Goal: Feedback & Contribution: Submit feedback/report problem

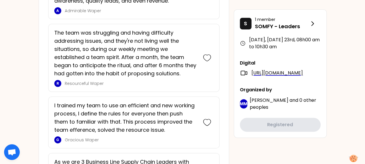
scroll to position [1552, 0]
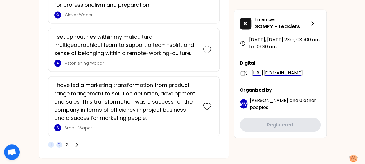
click at [60, 142] on span "2" at bounding box center [59, 145] width 6 height 6
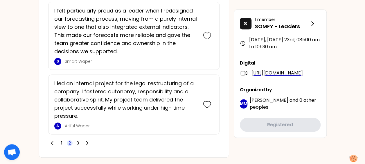
scroll to position [1455, 0]
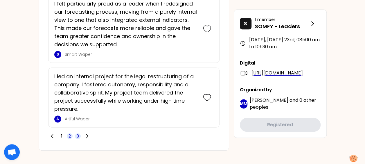
click at [78, 133] on span "3" at bounding box center [78, 136] width 2 height 6
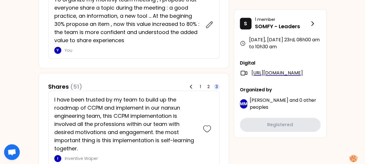
scroll to position [143, 0]
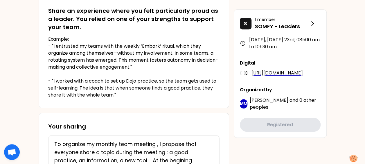
drag, startPoint x: 368, startPoint y: 37, endPoint x: 210, endPoint y: 49, distance: 158.0
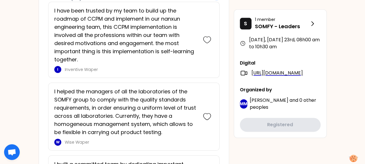
scroll to position [233, 0]
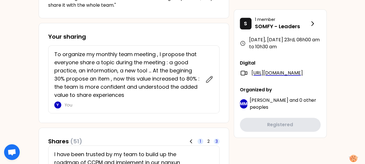
click at [201, 139] on span "1" at bounding box center [200, 141] width 1 height 6
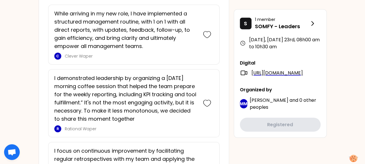
scroll to position [697, 0]
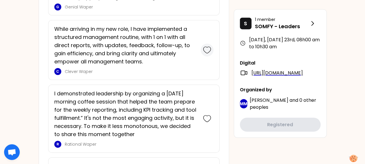
click at [207, 47] on icon at bounding box center [206, 50] width 7 height 6
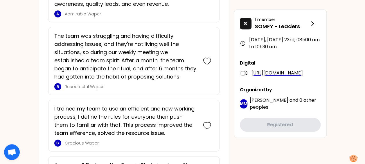
scroll to position [1373, 0]
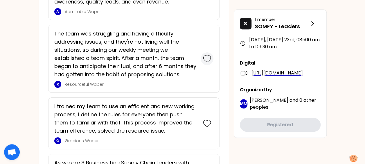
click at [208, 55] on icon at bounding box center [207, 59] width 8 height 8
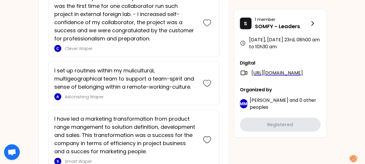
scroll to position [1716, 0]
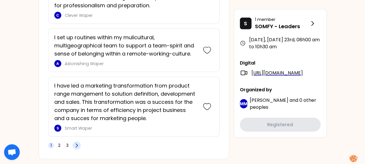
click at [77, 142] on icon at bounding box center [77, 145] width 6 height 6
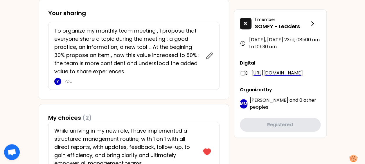
scroll to position [245, 0]
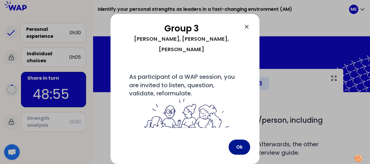
click at [242, 145] on button "Ok" at bounding box center [239, 146] width 22 height 15
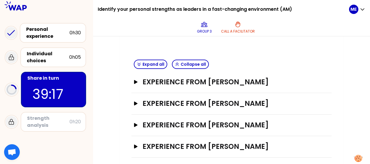
scroll to position [124, 0]
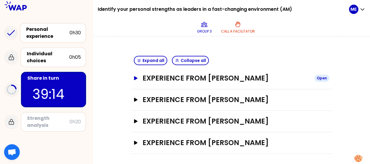
click at [135, 77] on icon "button" at bounding box center [135, 78] width 3 height 4
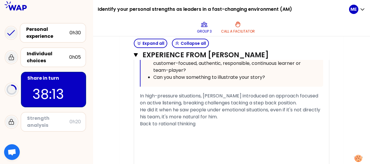
scroll to position [516, 0]
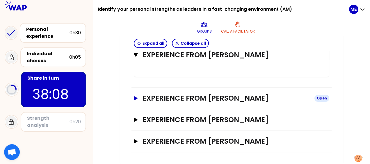
click at [135, 99] on icon "button" at bounding box center [135, 98] width 3 height 4
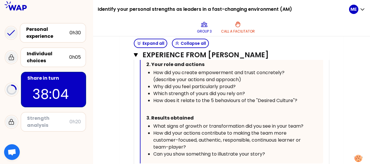
scroll to position [852, 0]
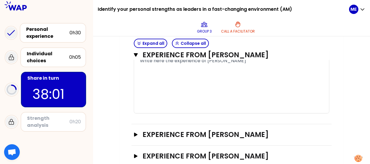
click at [167, 64] on span "Write here the experience of [PERSON_NAME]" at bounding box center [193, 60] width 106 height 7
click at [140, 64] on span "Write here the experience of [PERSON_NAME]" at bounding box center [193, 60] width 106 height 7
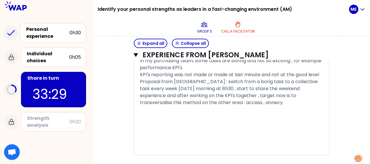
click at [308, 94] on span "Proposal from [GEOGRAPHIC_DATA] : switch from a borig task to a collective task…" at bounding box center [229, 92] width 179 height 28
click at [236, 101] on span "Proposal from [GEOGRAPHIC_DATA] : switch from a borig task to a collective task…" at bounding box center [229, 92] width 179 height 28
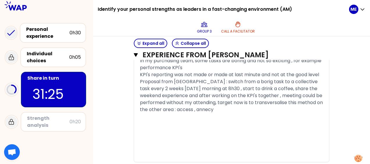
click at [208, 134] on div "﻿" at bounding box center [231, 130] width 183 height 7
click at [134, 53] on icon "button" at bounding box center [136, 54] width 4 height 3
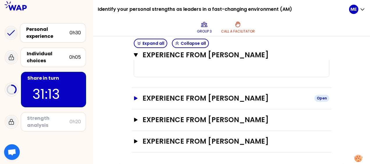
scroll to position [516, 0]
click at [135, 120] on icon "button" at bounding box center [135, 120] width 3 height 4
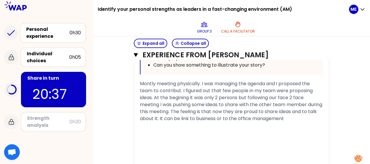
scroll to position [840, 0]
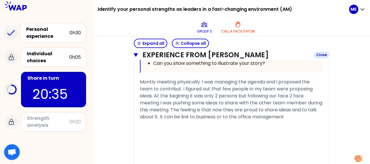
click at [135, 55] on icon "button" at bounding box center [136, 54] width 4 height 3
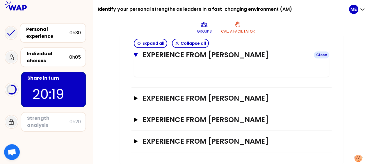
click at [134, 54] on icon "button" at bounding box center [136, 54] width 4 height 3
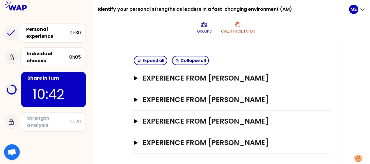
click at [133, 141] on div "Experience from [PERSON_NAME] Open" at bounding box center [231, 143] width 200 height 22
click at [134, 141] on icon "button" at bounding box center [135, 143] width 3 height 4
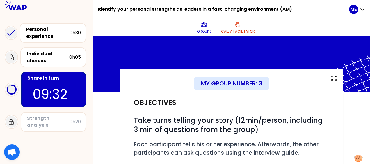
scroll to position [112, 0]
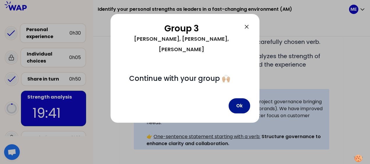
click at [242, 98] on button "Ok" at bounding box center [239, 105] width 22 height 15
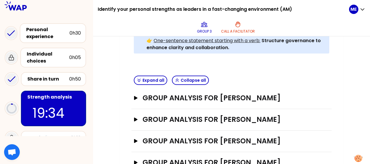
scroll to position [216, 0]
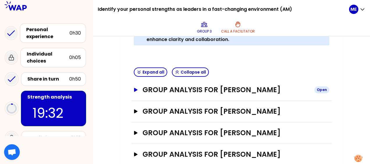
click at [135, 88] on icon "button" at bounding box center [135, 90] width 3 height 4
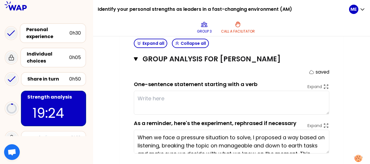
scroll to position [250, 0]
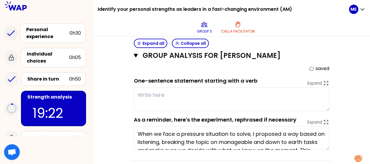
click at [194, 93] on textarea at bounding box center [231, 99] width 195 height 24
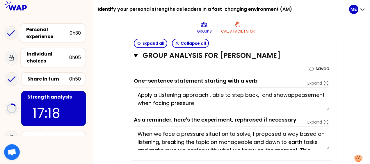
type textarea "Apply a Listening approach , able to step back, and show appeasement when facin…"
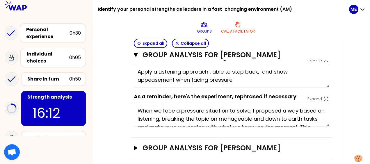
scroll to position [276, 0]
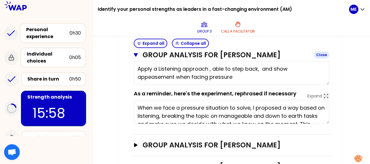
click at [135, 55] on icon "button" at bounding box center [136, 54] width 4 height 3
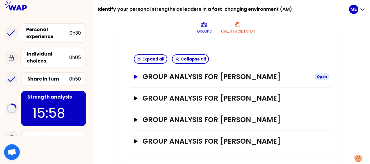
scroll to position [227, 0]
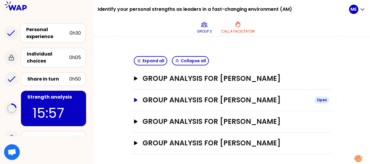
click at [135, 98] on icon "button" at bounding box center [135, 100] width 5 height 4
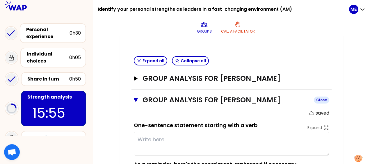
click at [135, 98] on icon "button" at bounding box center [136, 100] width 4 height 5
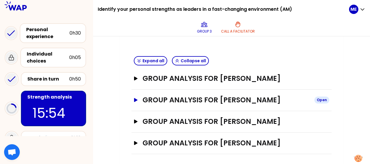
click at [135, 98] on icon "button" at bounding box center [135, 100] width 5 height 4
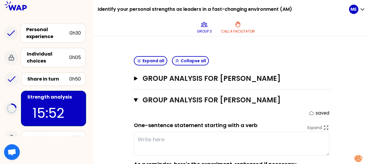
click at [170, 133] on textarea at bounding box center [231, 144] width 195 height 24
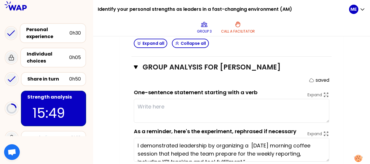
scroll to position [266, 0]
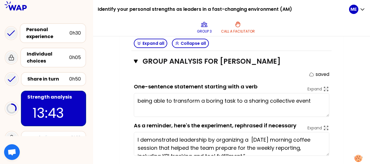
click at [206, 97] on textarea "being able to transform a boring task to a sharing collective event" at bounding box center [231, 105] width 195 height 24
drag, startPoint x: 316, startPoint y: 97, endPoint x: 329, endPoint y: 109, distance: 17.7
click at [316, 96] on textarea "being able to transform a painfull task to a sharing collective event" at bounding box center [231, 105] width 195 height 24
type textarea "being able to transform a painfull task to a sharing collective event"
click at [134, 60] on icon "button" at bounding box center [136, 61] width 4 height 5
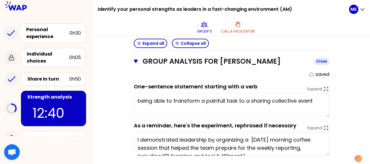
scroll to position [227, 0]
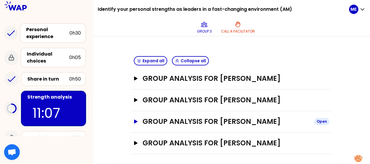
click at [136, 121] on icon "button" at bounding box center [135, 121] width 3 height 4
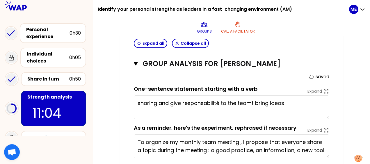
scroll to position [292, 0]
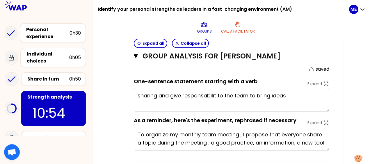
type textarea "sharing and give responsability to the team to bring ideas"
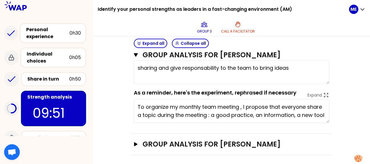
scroll to position [321, 0]
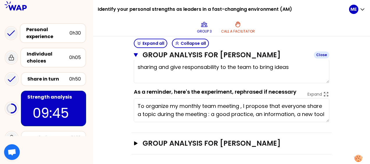
click at [134, 56] on icon "button" at bounding box center [136, 55] width 4 height 5
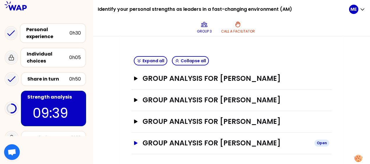
click at [135, 141] on icon "button" at bounding box center [135, 143] width 3 height 4
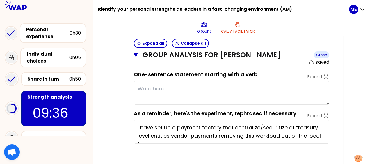
click at [136, 57] on icon "button" at bounding box center [136, 55] width 4 height 5
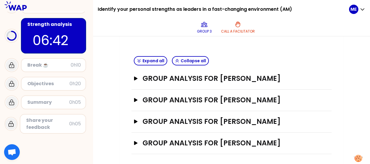
scroll to position [0, 0]
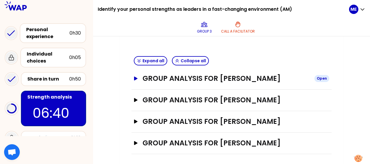
click at [137, 78] on icon "button" at bounding box center [135, 78] width 3 height 4
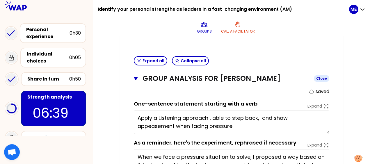
click at [137, 78] on icon "button" at bounding box center [136, 78] width 4 height 3
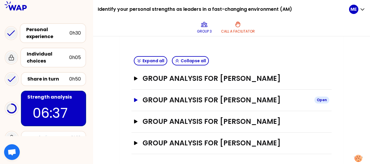
click at [134, 100] on icon "button" at bounding box center [135, 100] width 5 height 4
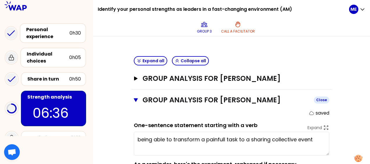
click at [134, 100] on icon "button" at bounding box center [136, 100] width 4 height 5
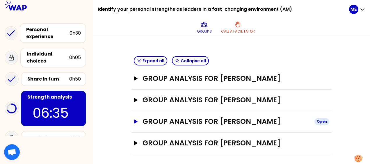
click at [134, 120] on icon "button" at bounding box center [135, 121] width 3 height 4
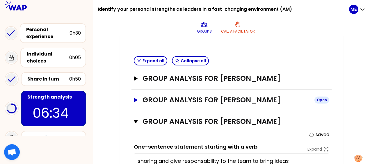
scroll to position [321, 0]
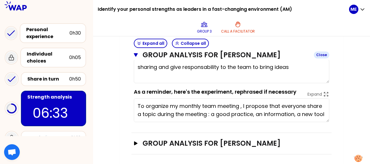
click at [138, 53] on button "Group analysis for [PERSON_NAME] Close" at bounding box center [231, 54] width 195 height 9
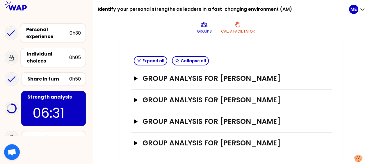
click at [133, 141] on div "Group analysis for [PERSON_NAME] Open" at bounding box center [231, 144] width 200 height 22
click at [134, 141] on icon "button" at bounding box center [135, 143] width 5 height 4
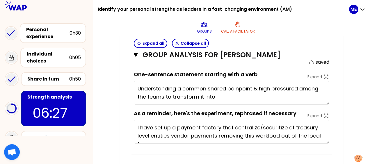
scroll to position [209, 0]
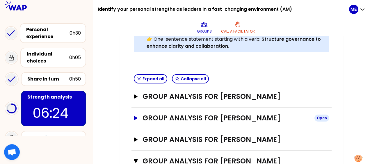
click at [134, 118] on icon "button" at bounding box center [135, 118] width 5 height 4
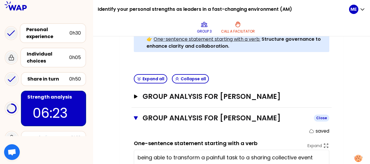
click at [134, 118] on icon "button" at bounding box center [136, 118] width 4 height 5
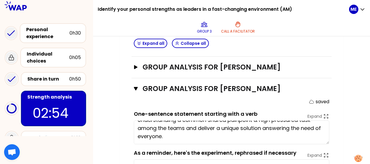
scroll to position [0, 0]
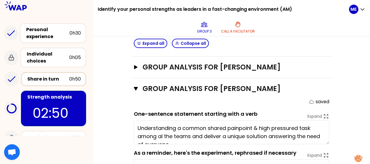
type textarea "Understanding a common shared painpoint & high pressured task among all the tea…"
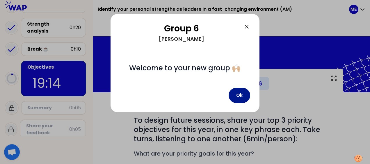
click at [241, 95] on button "Ok" at bounding box center [239, 95] width 22 height 15
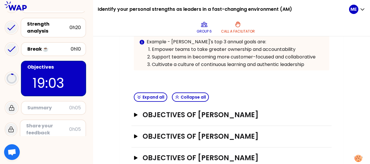
scroll to position [163, 0]
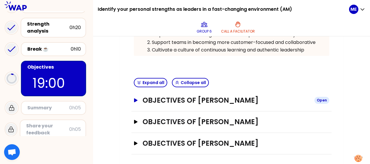
click at [136, 100] on icon "button" at bounding box center [135, 100] width 5 height 4
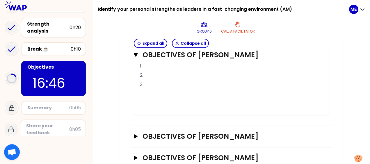
scroll to position [393, 0]
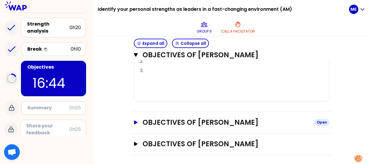
click at [136, 120] on icon "button" at bounding box center [135, 122] width 5 height 4
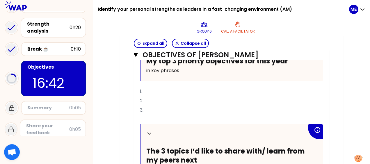
scroll to position [508, 0]
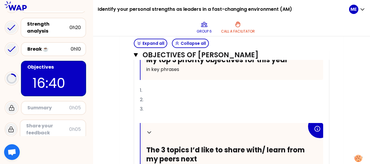
click at [183, 95] on p "2." at bounding box center [231, 99] width 183 height 9
click at [180, 87] on p "1." at bounding box center [231, 90] width 183 height 9
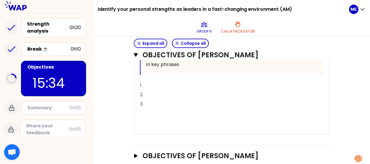
scroll to position [623, 0]
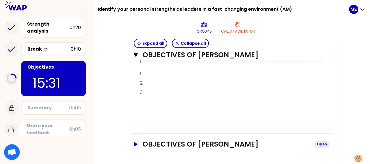
click at [135, 142] on icon "button" at bounding box center [135, 144] width 3 height 4
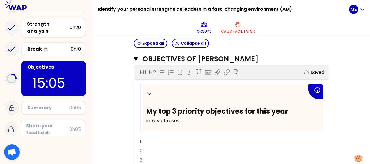
scroll to position [715, 0]
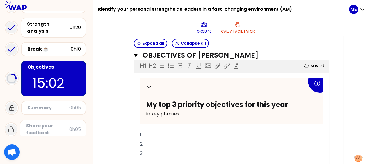
click at [192, 130] on p "1." at bounding box center [231, 134] width 183 height 9
click at [174, 141] on p "2." at bounding box center [231, 143] width 183 height 9
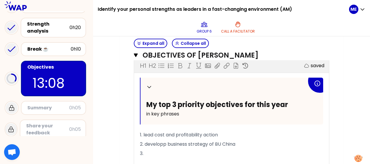
click at [158, 151] on p "3." at bounding box center [231, 153] width 183 height 9
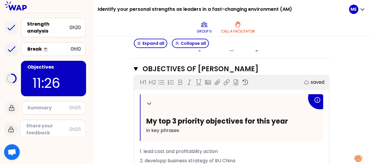
scroll to position [727, 0]
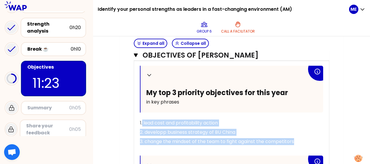
drag, startPoint x: 142, startPoint y: 119, endPoint x: 346, endPoint y: 142, distance: 204.7
drag, startPoint x: 140, startPoint y: 118, endPoint x: 321, endPoint y: 148, distance: 183.8
copy div "1. lead cost and profitability action 2. developp business strategy of BU China…"
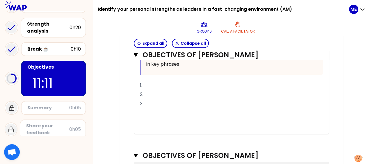
scroll to position [597, 0]
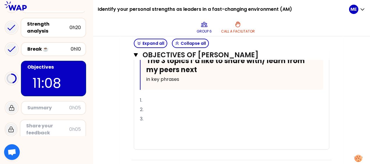
click at [140, 97] on span "1." at bounding box center [141, 100] width 2 height 7
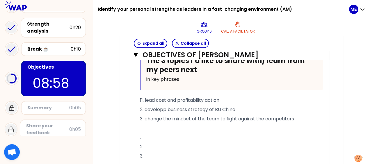
click at [141, 97] on span "11. lead cost and profitability action" at bounding box center [179, 100] width 79 height 7
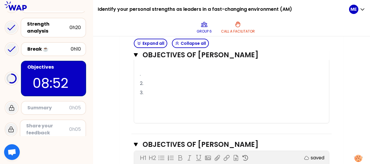
scroll to position [609, 0]
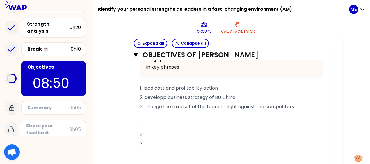
drag, startPoint x: 142, startPoint y: 120, endPoint x: 146, endPoint y: 158, distance: 37.4
click at [146, 158] on div "Collapse My top 3 priority objectives for this year in key phrases 1. keep coac…" at bounding box center [231, 52] width 183 height 243
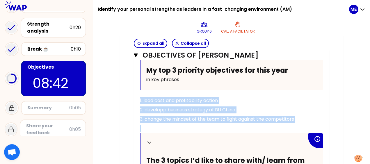
scroll to position [766, 0]
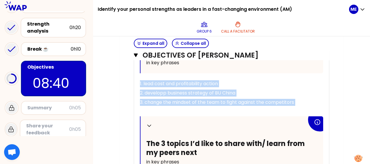
drag, startPoint x: 140, startPoint y: 97, endPoint x: 306, endPoint y: 105, distance: 165.8
click at [306, 105] on div "Collapse My top 3 priority objectives for this year in key phrases 1. lead cost…" at bounding box center [231, 128] width 183 height 205
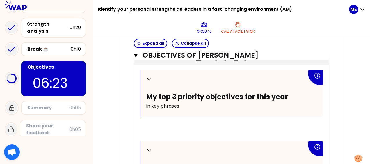
scroll to position [738, 0]
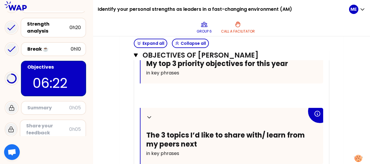
click at [162, 90] on p "﻿" at bounding box center [231, 93] width 183 height 9
click at [135, 54] on icon "button" at bounding box center [136, 54] width 4 height 3
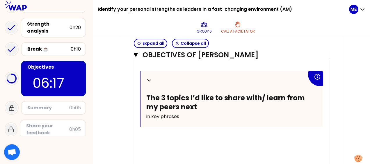
scroll to position [605, 0]
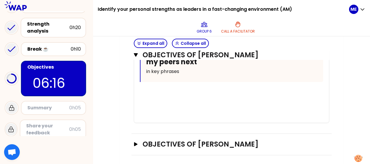
click at [133, 141] on div "Objectives of [PERSON_NAME] Open" at bounding box center [231, 145] width 200 height 22
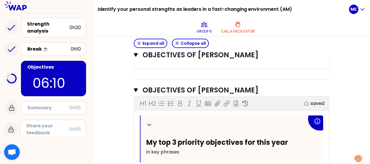
scroll to position [424, 0]
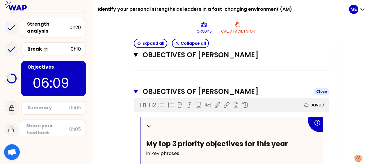
click at [134, 89] on icon "button" at bounding box center [136, 91] width 4 height 5
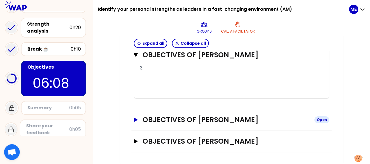
scroll to position [393, 0]
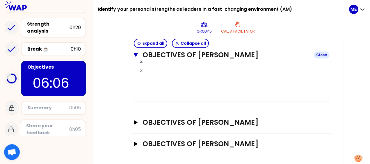
click at [137, 52] on button "Objectives of [PERSON_NAME] Close" at bounding box center [231, 54] width 195 height 9
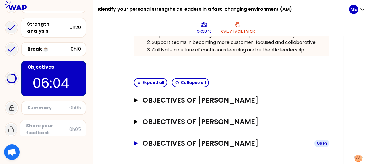
click at [135, 142] on icon "button" at bounding box center [135, 143] width 3 height 4
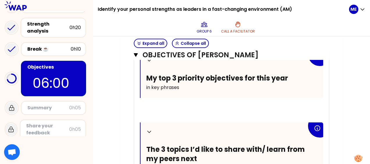
scroll to position [268, 0]
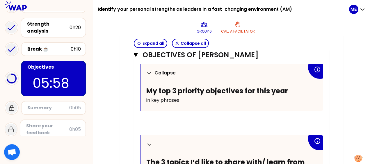
click at [148, 70] on icon at bounding box center [149, 73] width 6 height 6
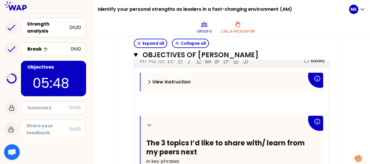
scroll to position [257, 0]
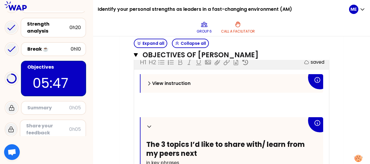
click at [173, 96] on div "View instruction ﻿ ﻿ Collapse The 3 topics I’d like to share with/ learn from m…" at bounding box center [231, 153] width 183 height 158
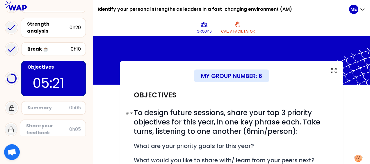
scroll to position [119, 0]
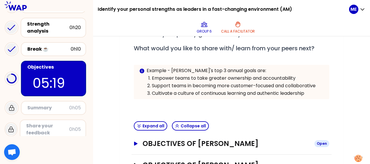
click at [137, 143] on icon "button" at bounding box center [135, 144] width 5 height 4
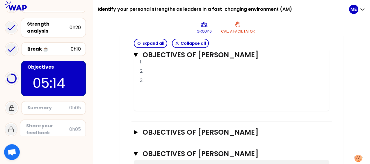
scroll to position [402, 0]
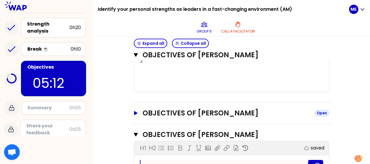
click at [135, 111] on icon "button" at bounding box center [135, 113] width 5 height 4
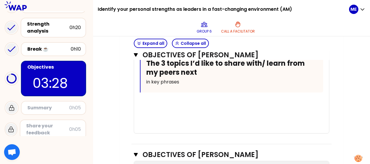
scroll to position [589, 0]
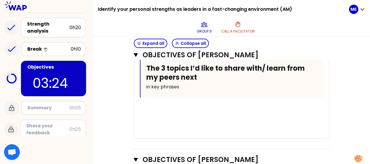
click at [171, 112] on p "﻿" at bounding box center [231, 107] width 183 height 9
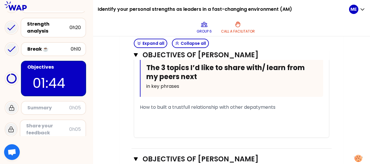
scroll to position [563, 0]
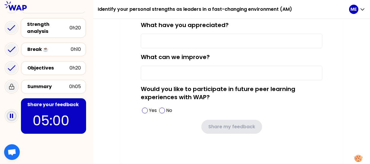
scroll to position [81, 0]
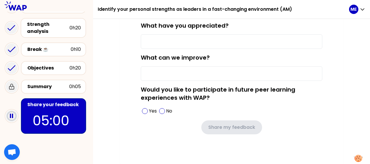
click at [168, 41] on input "What have you appreciated?" at bounding box center [231, 41] width 181 height 15
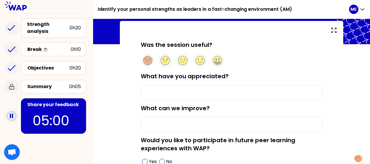
scroll to position [38, 0]
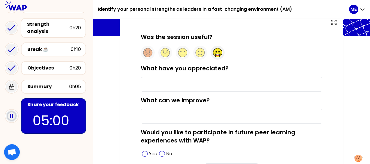
click at [217, 53] on circle at bounding box center [217, 52] width 9 height 9
click at [156, 85] on input "What have you appreciated?" at bounding box center [231, 84] width 181 height 15
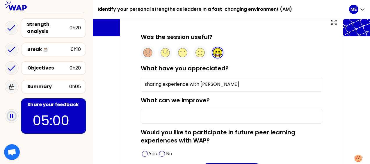
type input "sharing experience with [PERSON_NAME]"
click at [196, 115] on input "What can we improve?" at bounding box center [231, 116] width 181 height 15
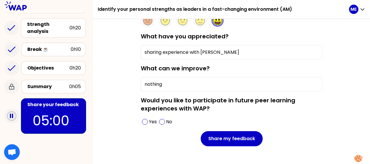
scroll to position [71, 0]
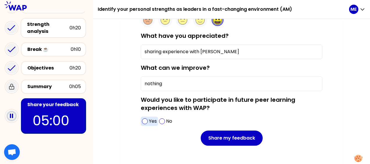
type input "nothing"
click at [143, 122] on span at bounding box center [145, 121] width 6 height 6
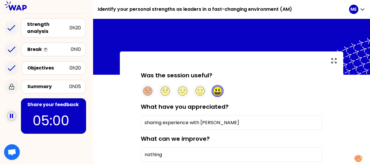
scroll to position [82, 0]
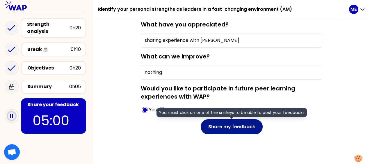
click at [237, 127] on button "Share my feedback" at bounding box center [232, 126] width 62 height 15
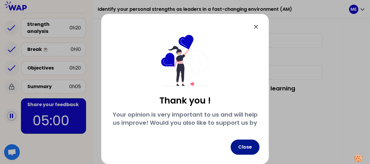
click at [247, 146] on button "Close" at bounding box center [244, 146] width 29 height 15
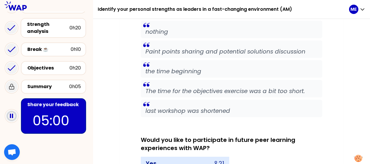
scroll to position [883, 0]
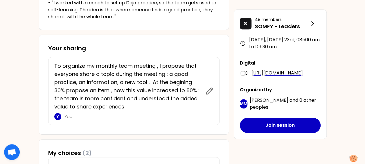
scroll to position [214, 0]
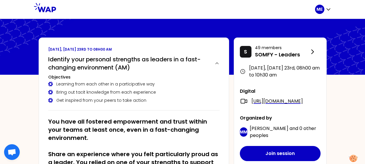
scroll to position [214, 0]
